Goal: Task Accomplishment & Management: Manage account settings

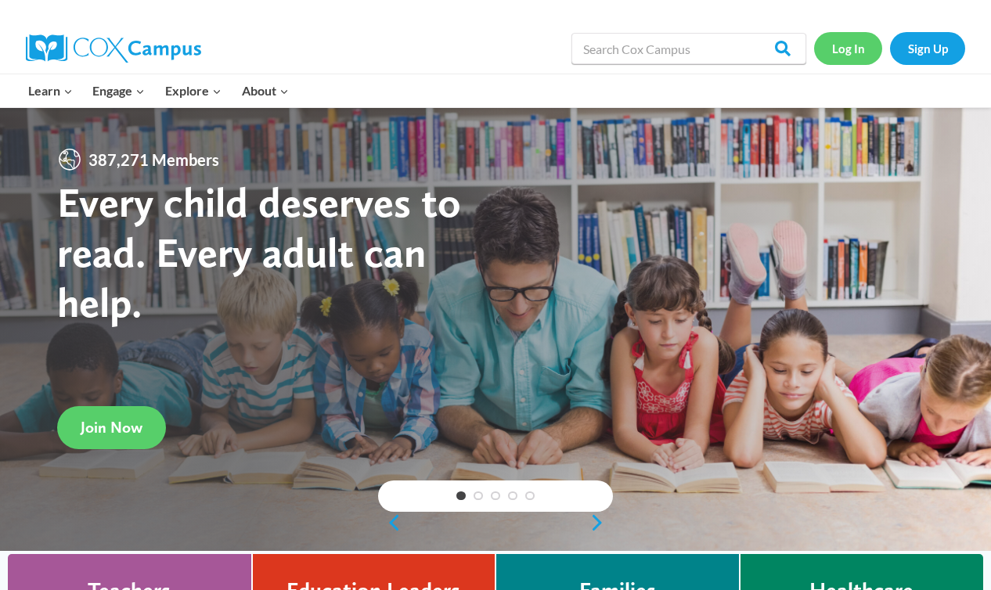
click at [847, 64] on link "Log In" at bounding box center [848, 48] width 68 height 32
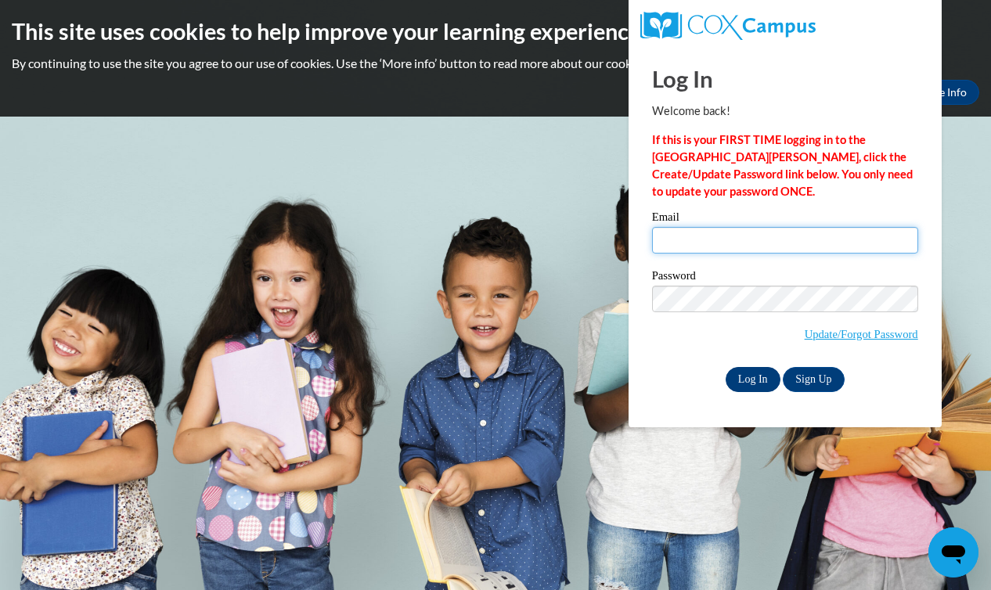
type input "rebecca.wahl@franklin.k12.wi.us"
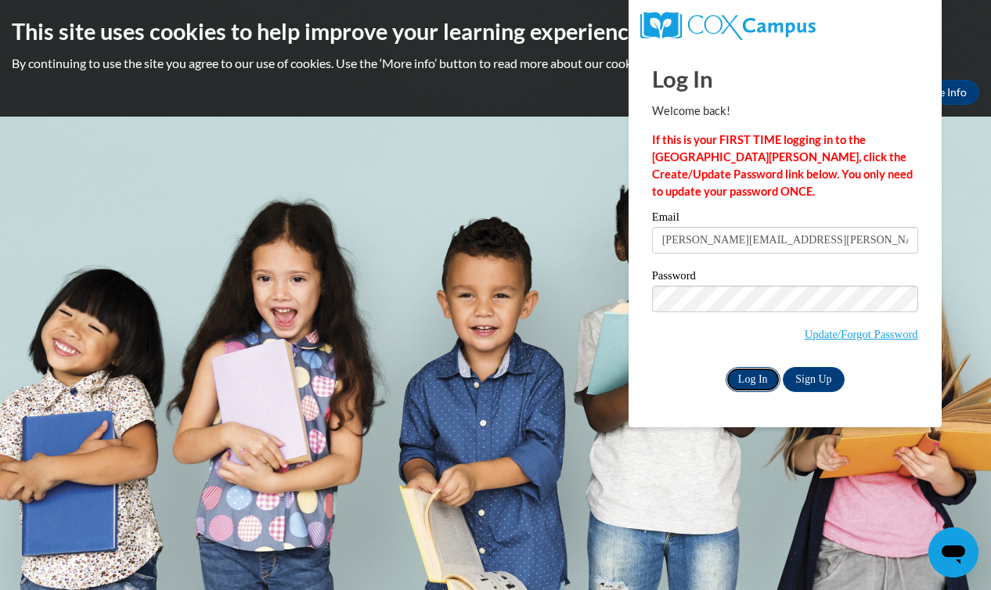
click at [763, 381] on input "Log In" at bounding box center [752, 379] width 55 height 25
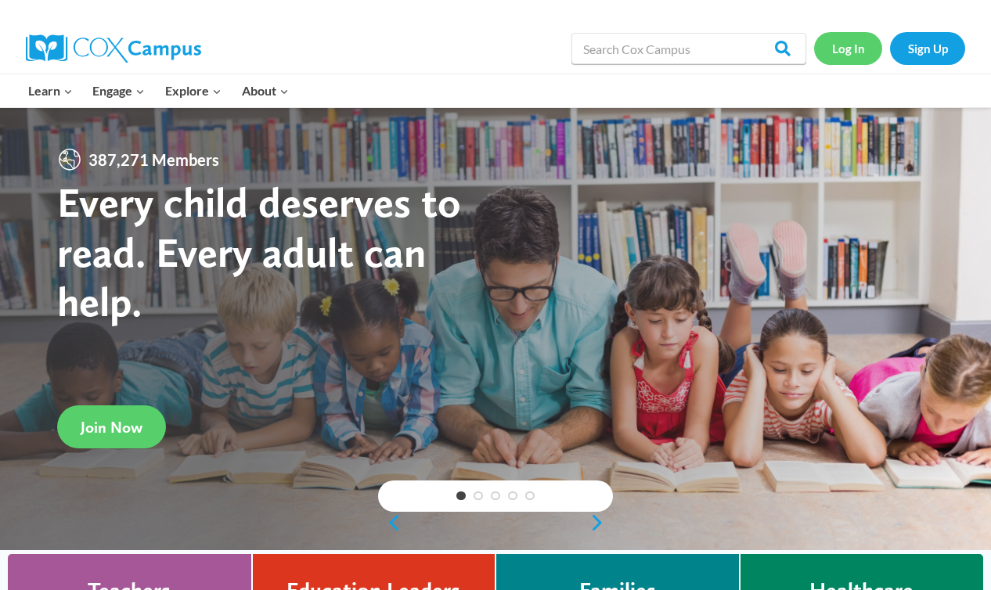
click at [845, 44] on link "Log In" at bounding box center [848, 48] width 68 height 32
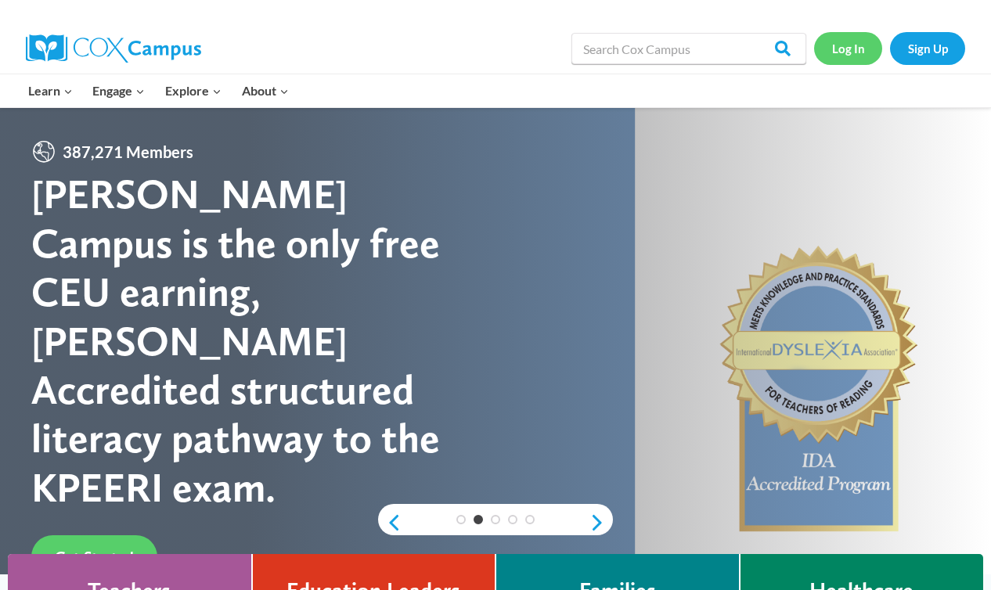
click at [858, 41] on link "Log In" at bounding box center [848, 48] width 68 height 32
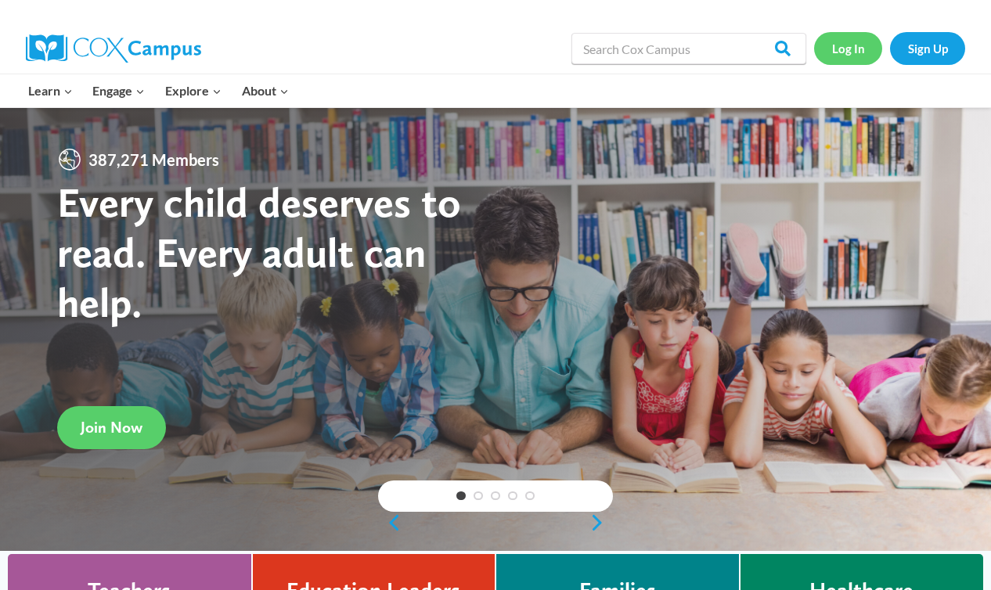
click at [843, 50] on link "Log In" at bounding box center [848, 48] width 68 height 32
